Goal: Transaction & Acquisition: Purchase product/service

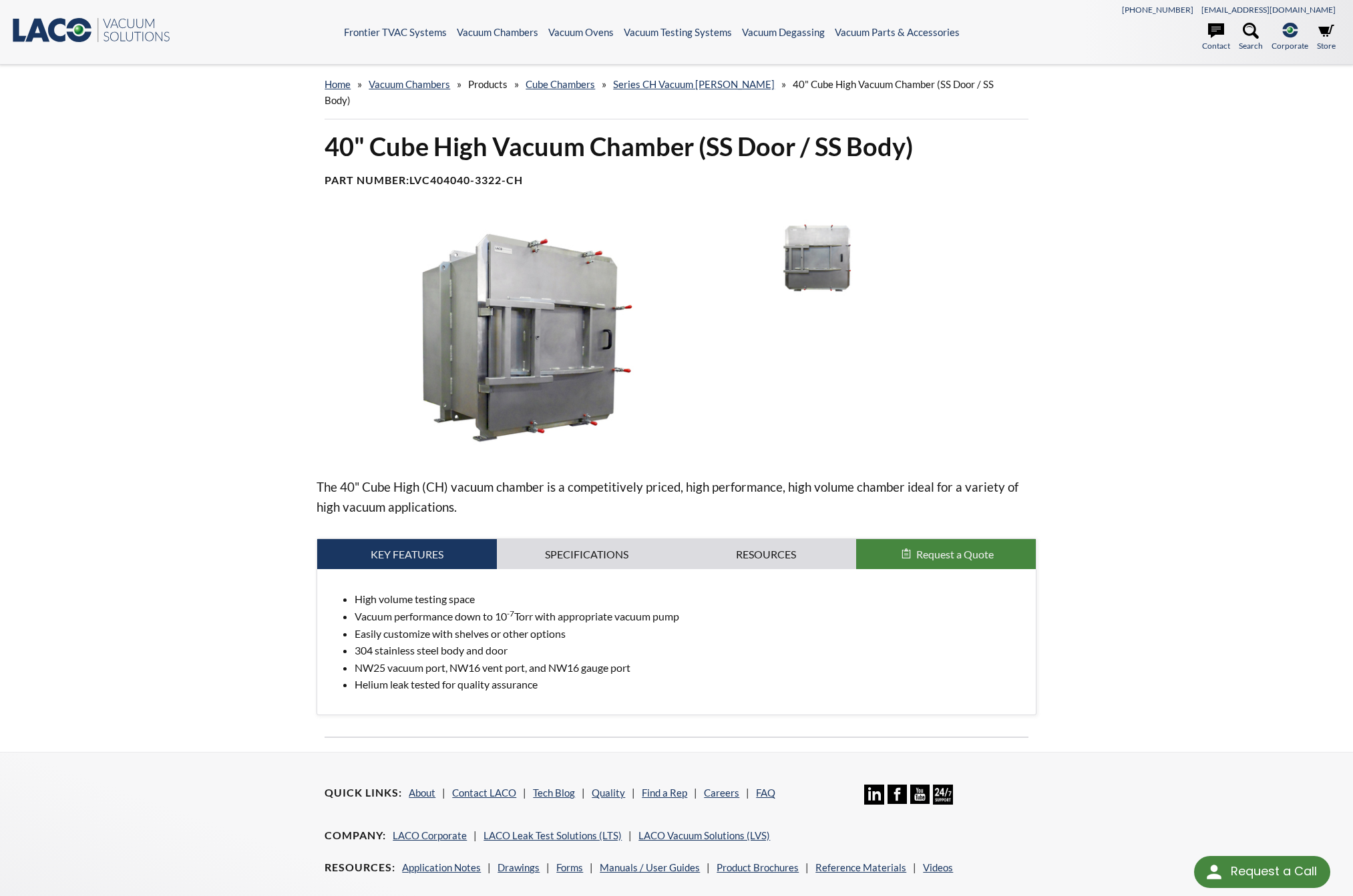
select select "Language Translate Widget"
click at [575, 541] on link "Specifications" at bounding box center [586, 554] width 180 height 30
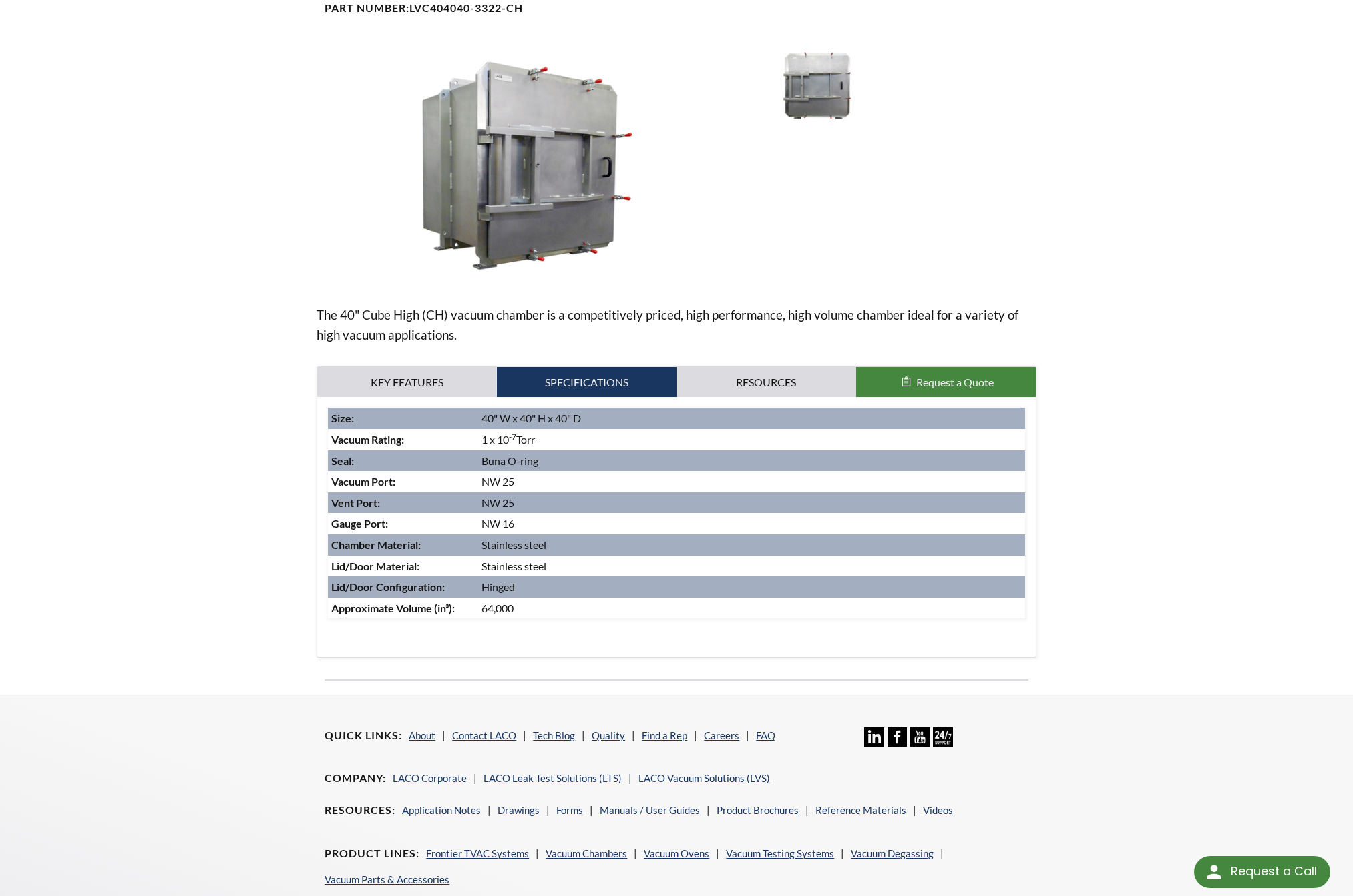
scroll to position [200, 0]
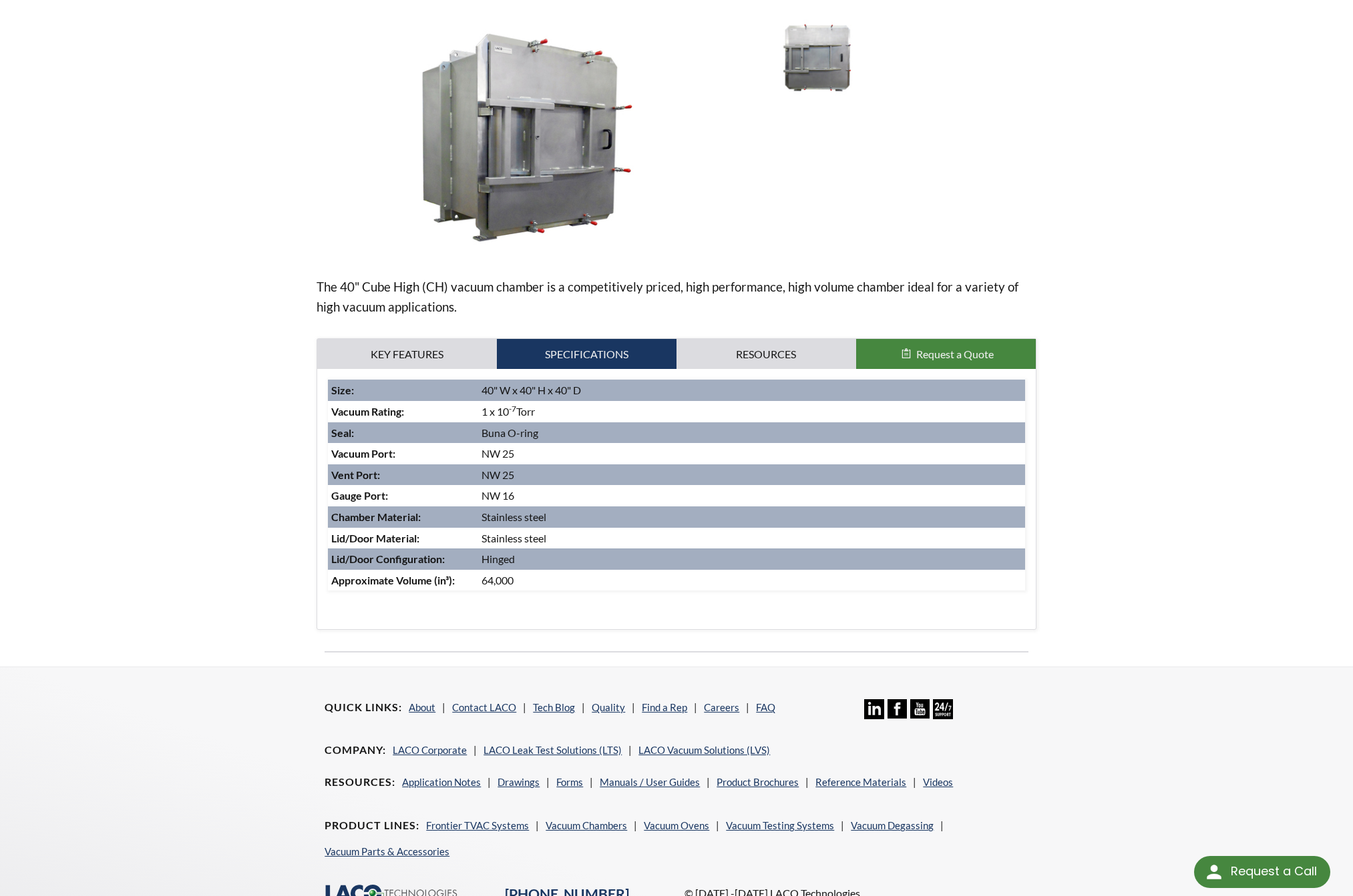
click at [944, 348] on span "Request a Quote" at bounding box center [955, 353] width 78 height 12
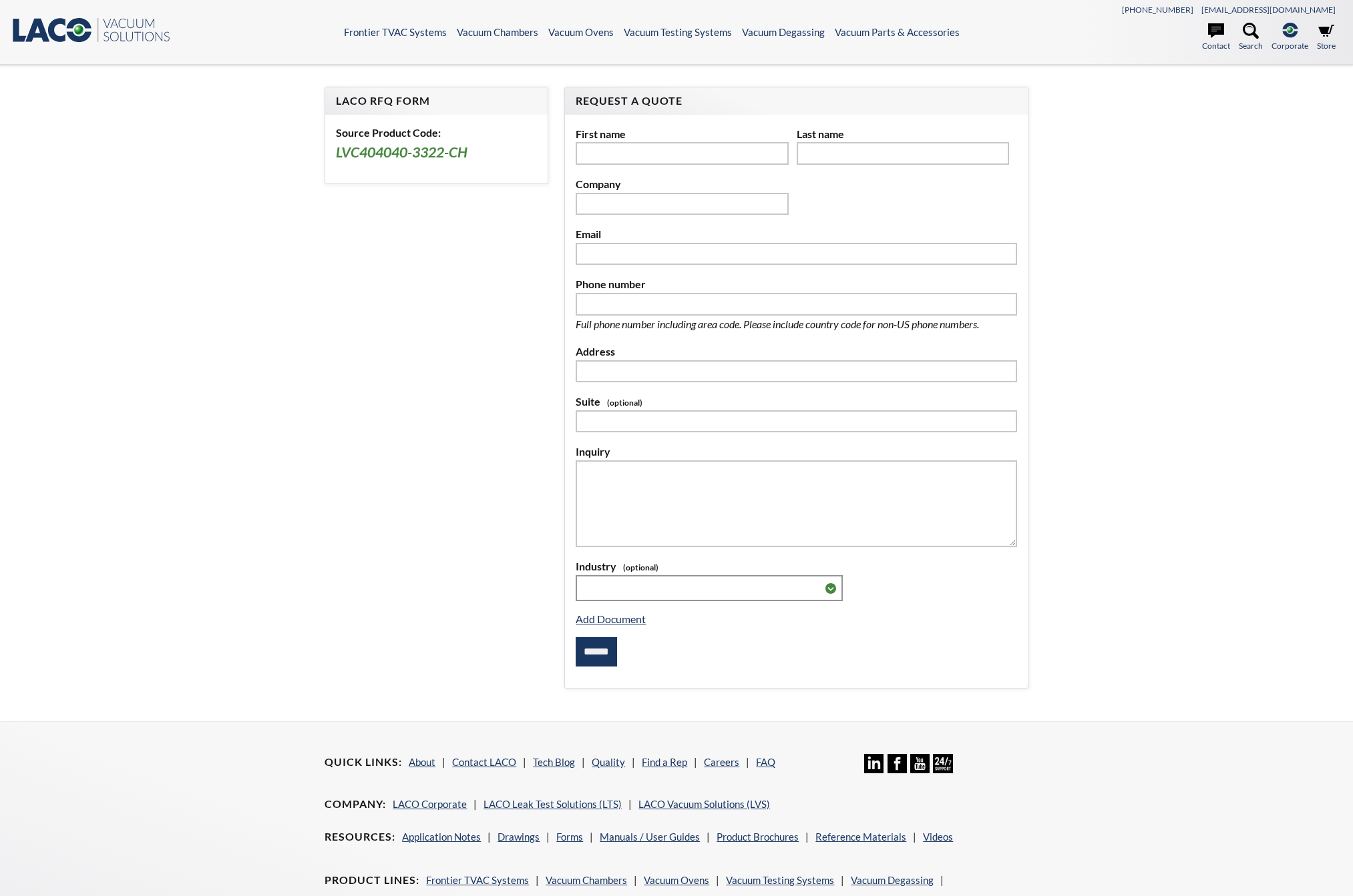
select select "Language Translate Widget"
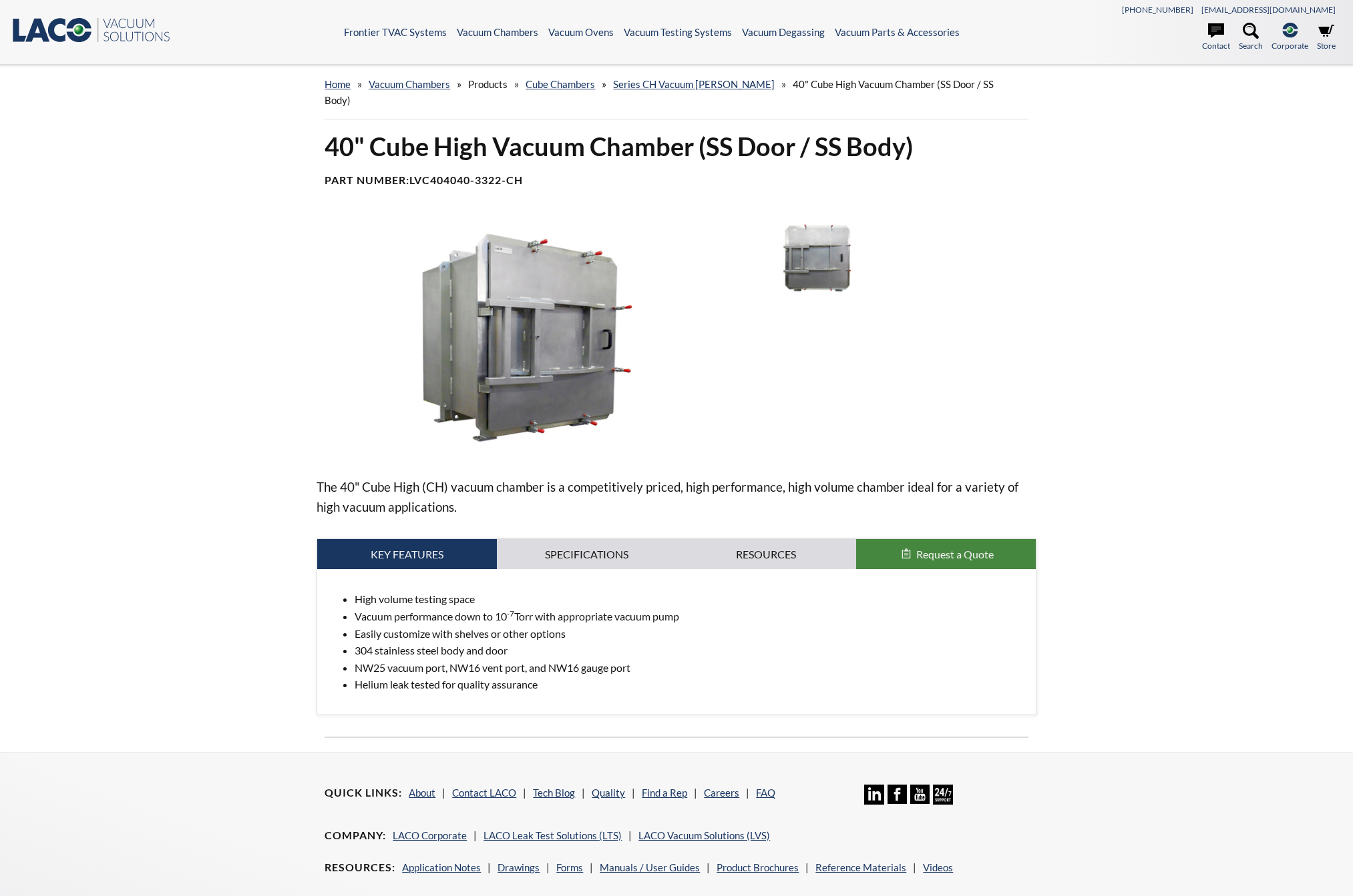
scroll to position [155, 0]
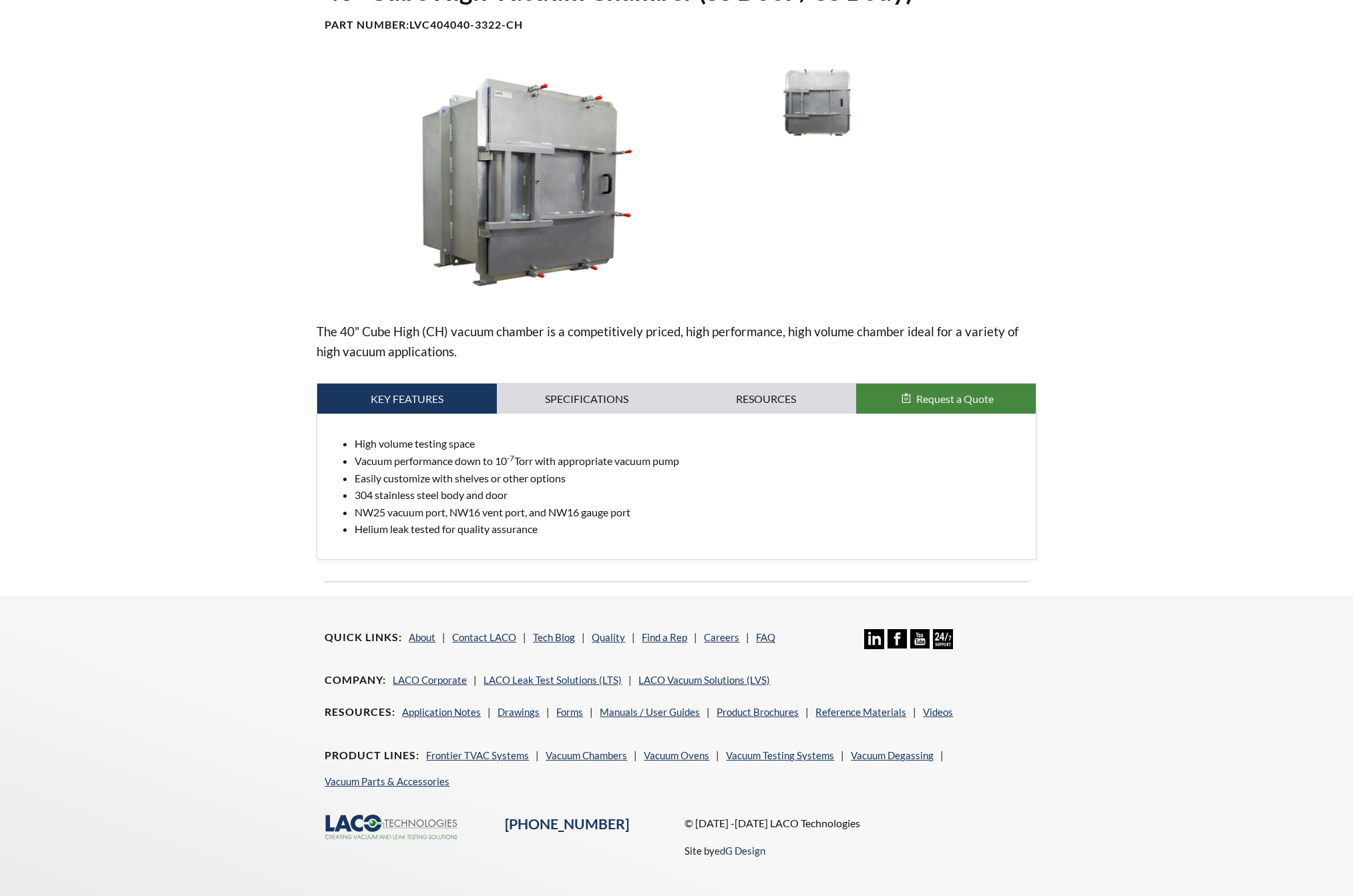
select select "Language Translate Widget"
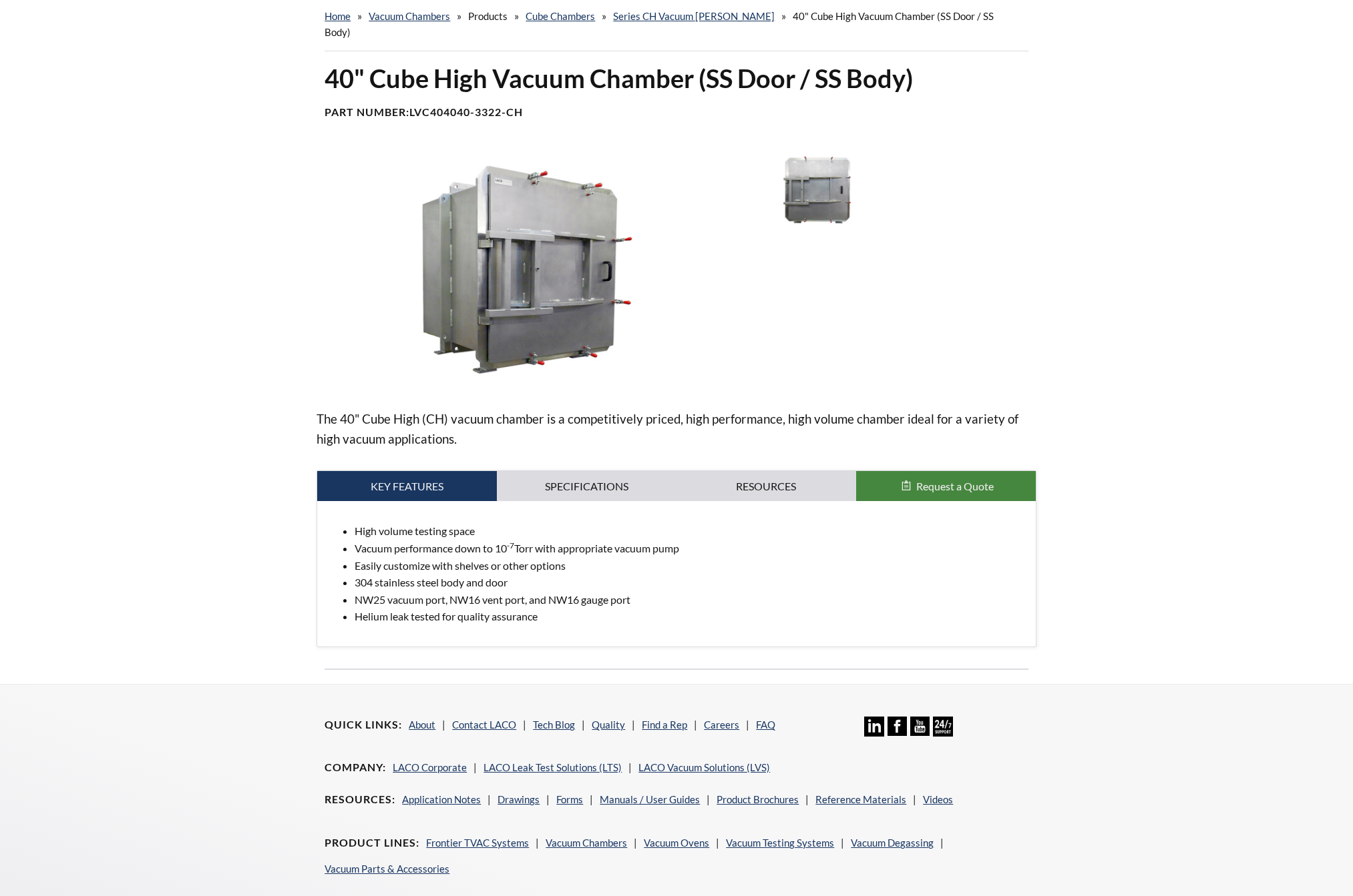
scroll to position [0, 0]
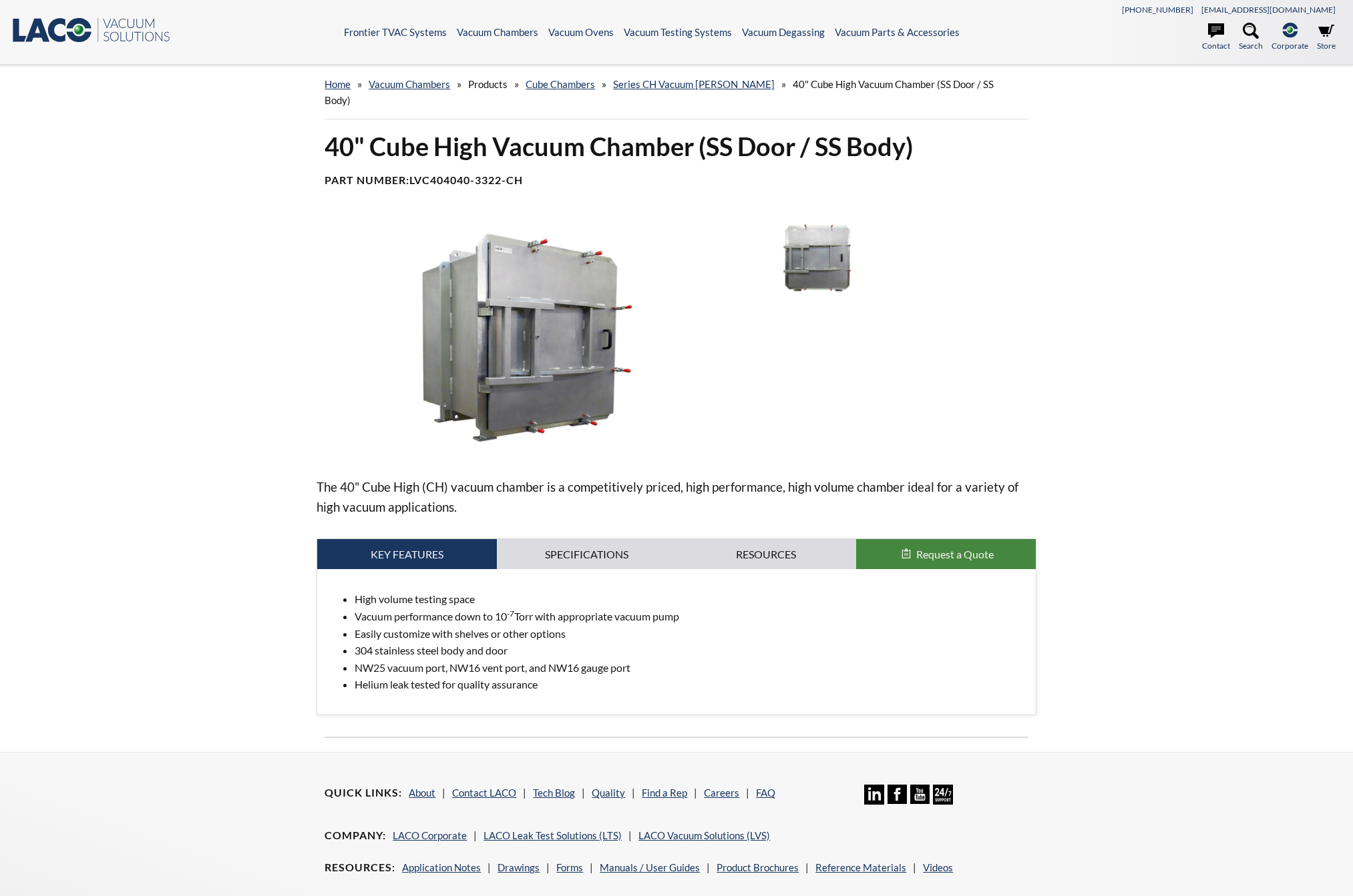
click at [115, 205] on div "home » Vacuum Chambers » Products » Cube Chambers » Series CH Vacuum Chambers »…" at bounding box center [676, 408] width 1353 height 688
